Goal: Navigation & Orientation: Understand site structure

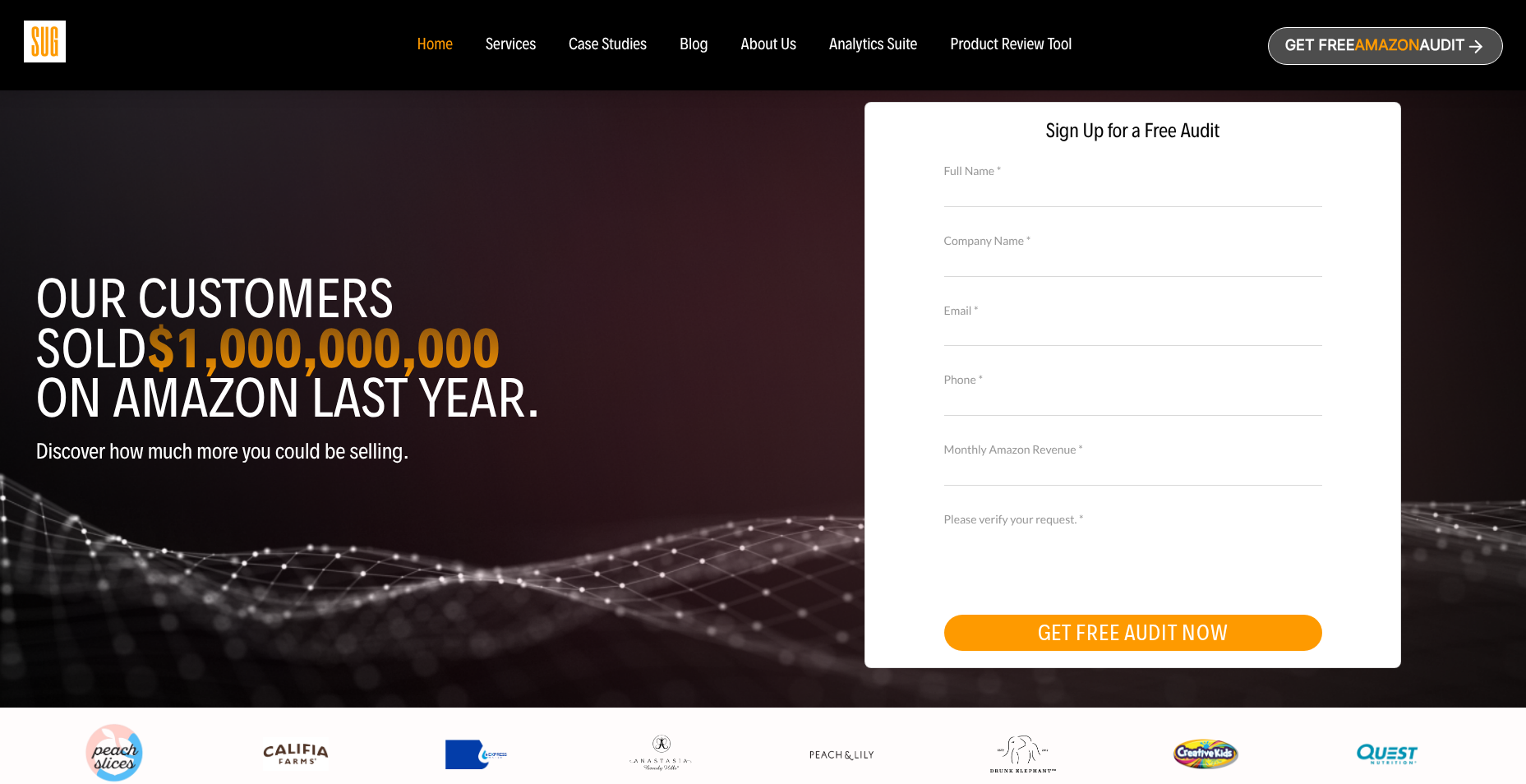
click at [522, 44] on div "Services" at bounding box center [510, 45] width 50 height 18
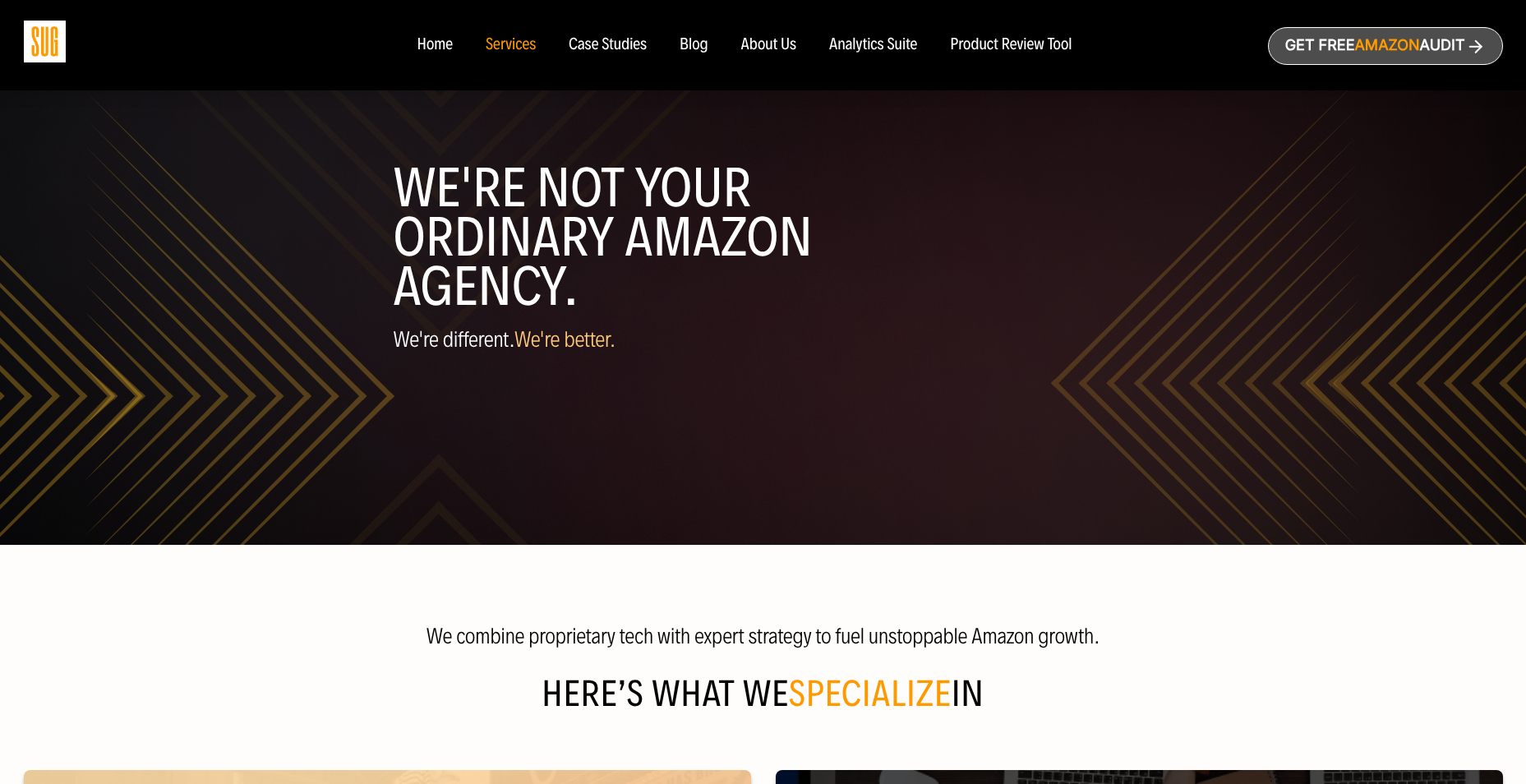
click at [593, 42] on div "Case Studies" at bounding box center [608, 45] width 78 height 18
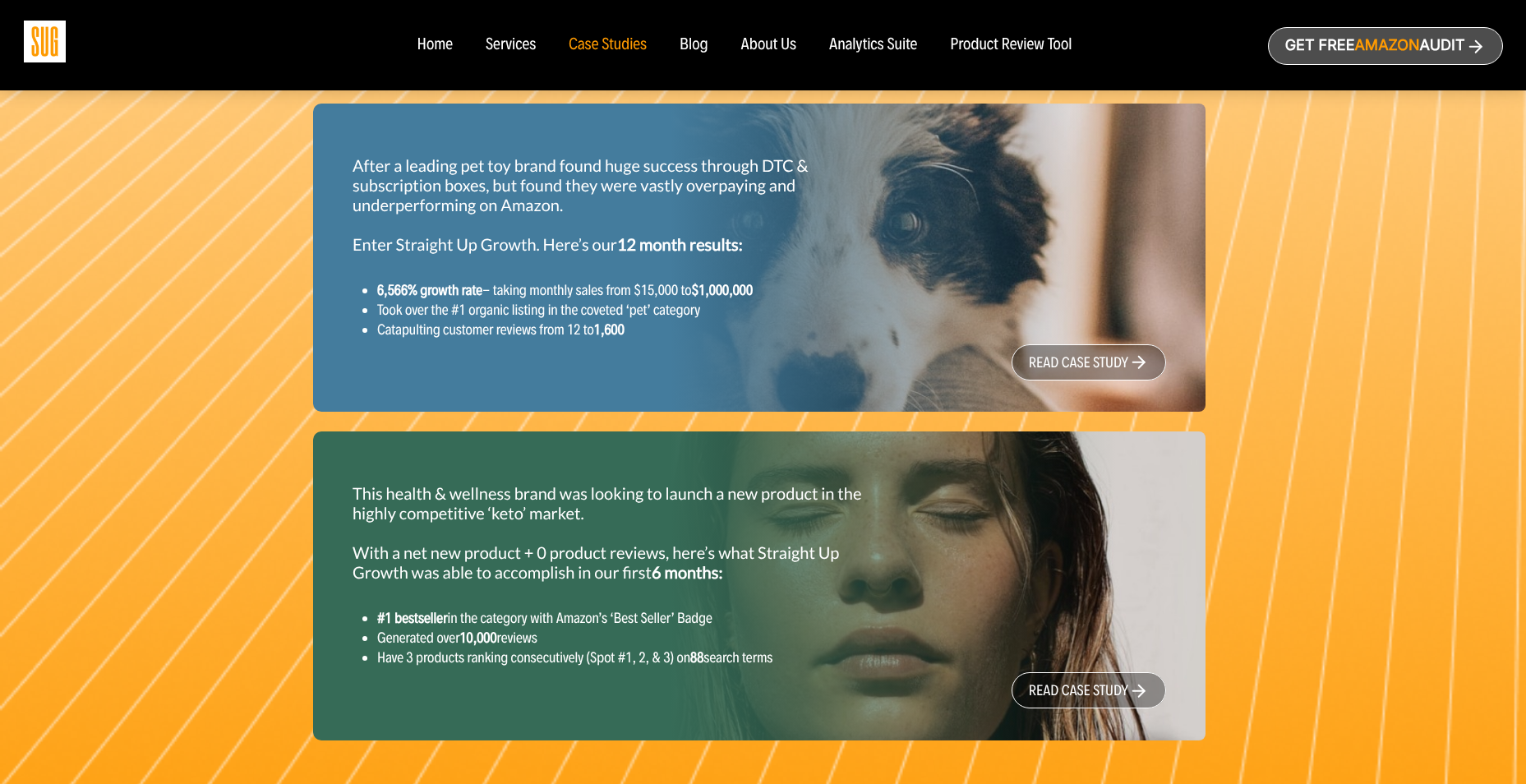
scroll to position [1042, 0]
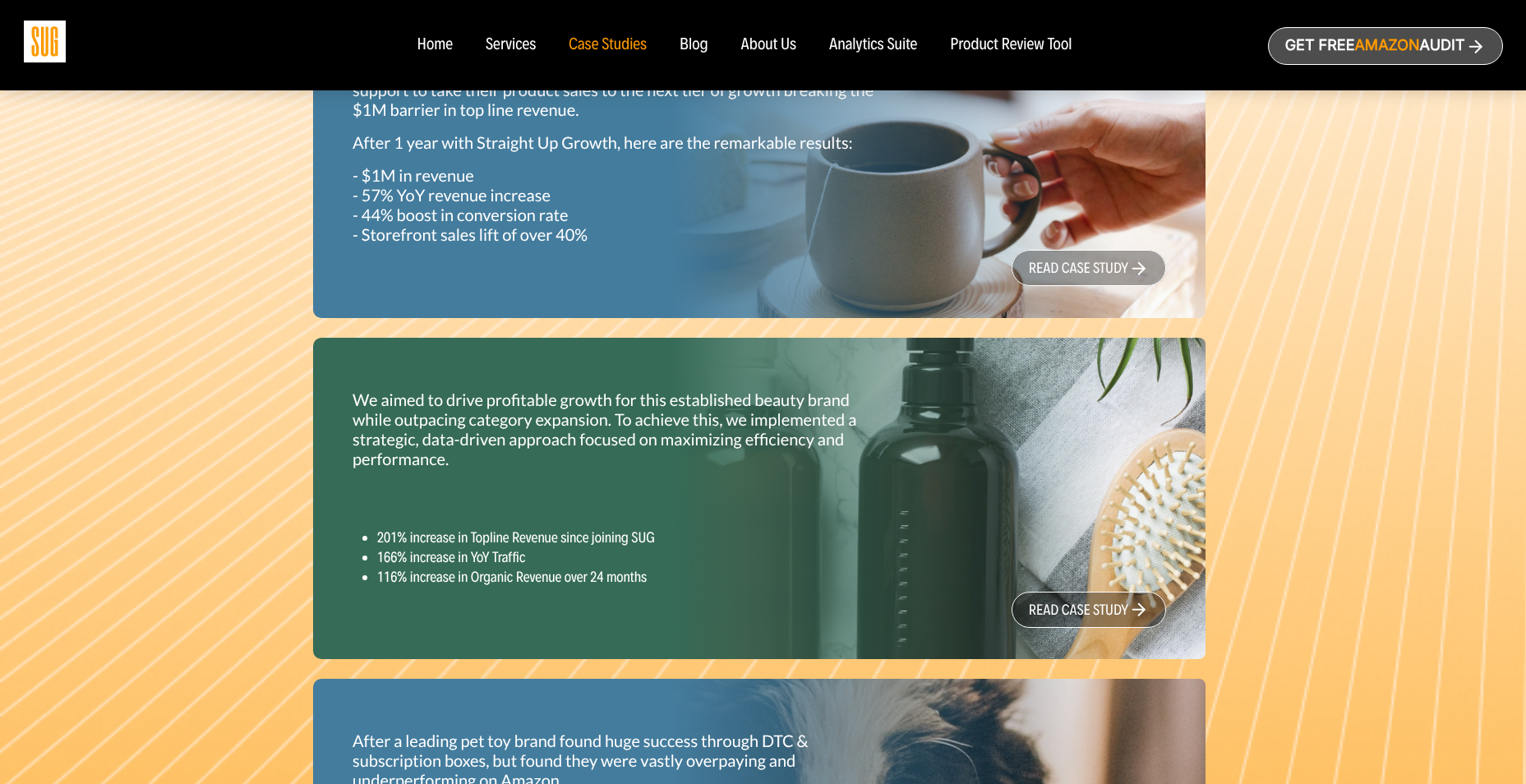
click at [695, 45] on div "Blog" at bounding box center [694, 45] width 29 height 18
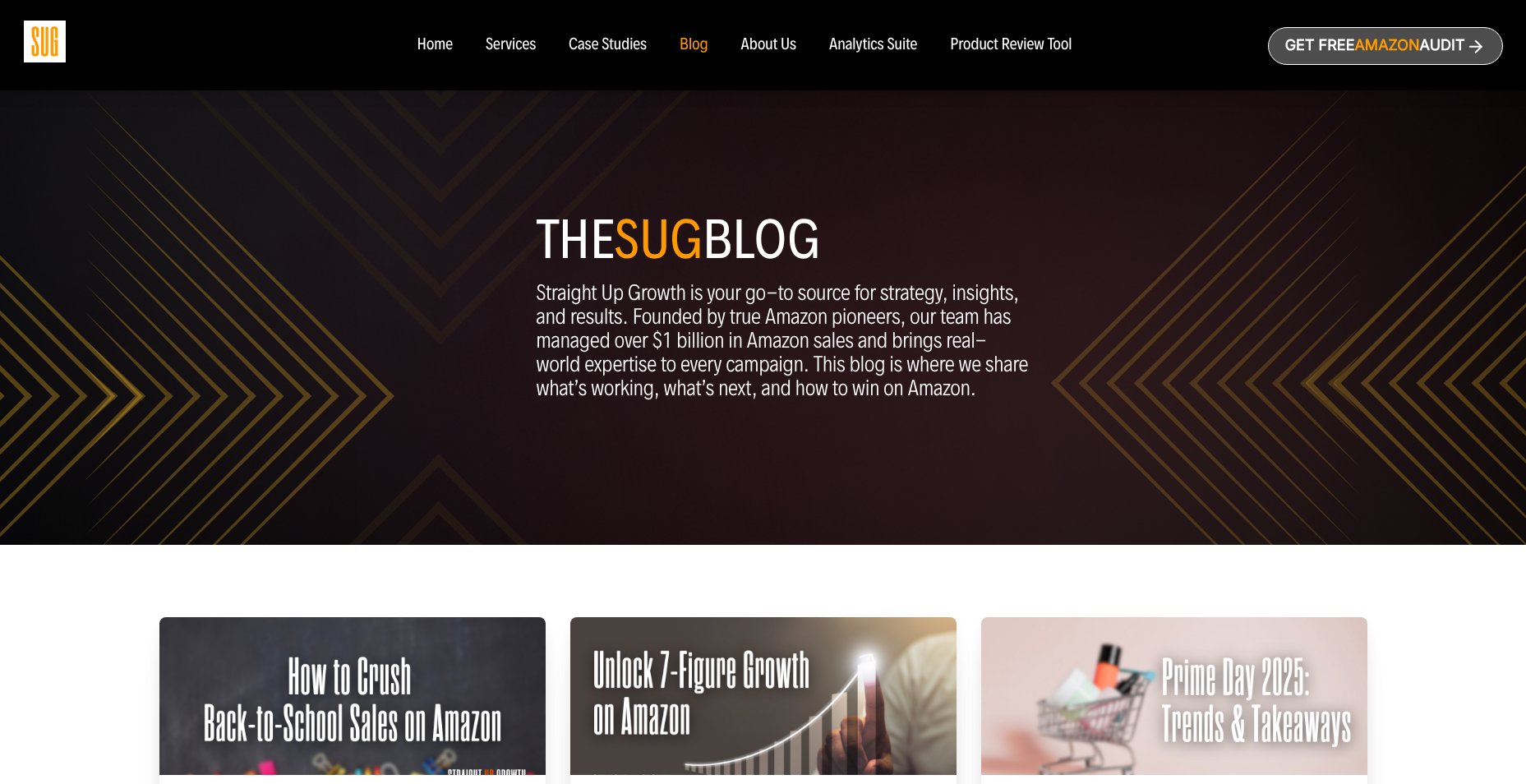
click at [756, 42] on div "About Us" at bounding box center [769, 45] width 56 height 18
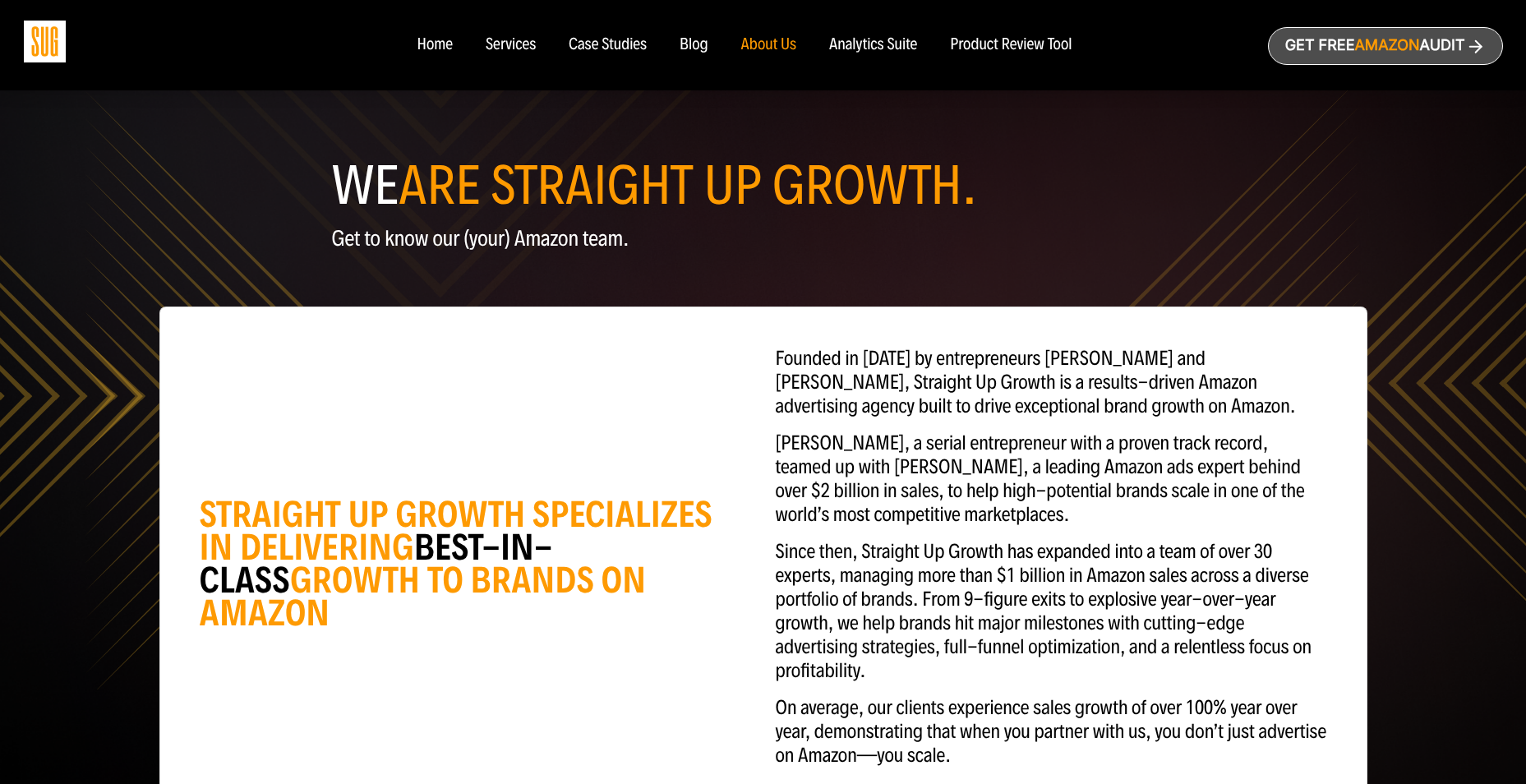
click at [839, 38] on div "Analytics Suite" at bounding box center [874, 45] width 88 height 18
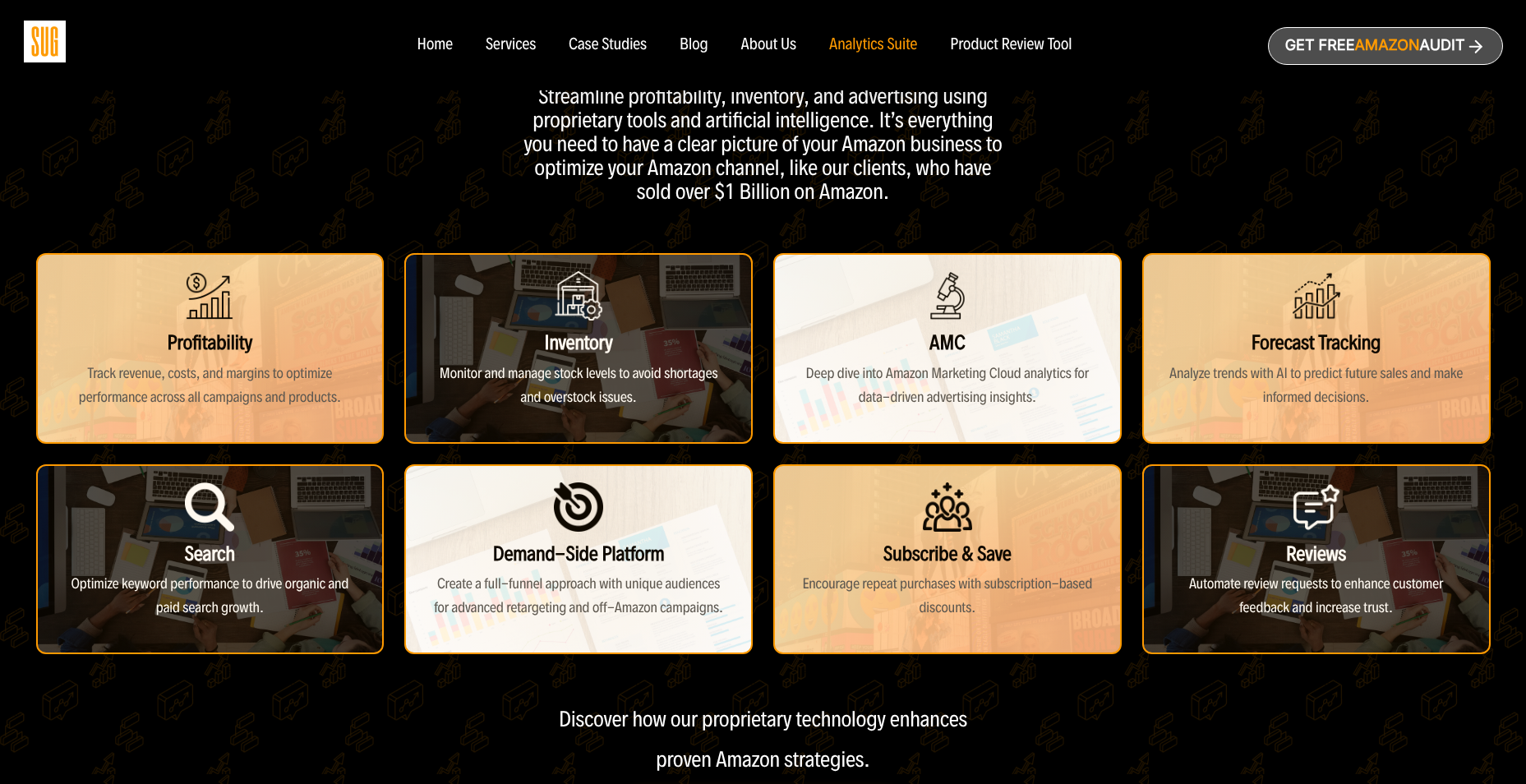
scroll to position [247, 0]
